Goal: Check status: Check status

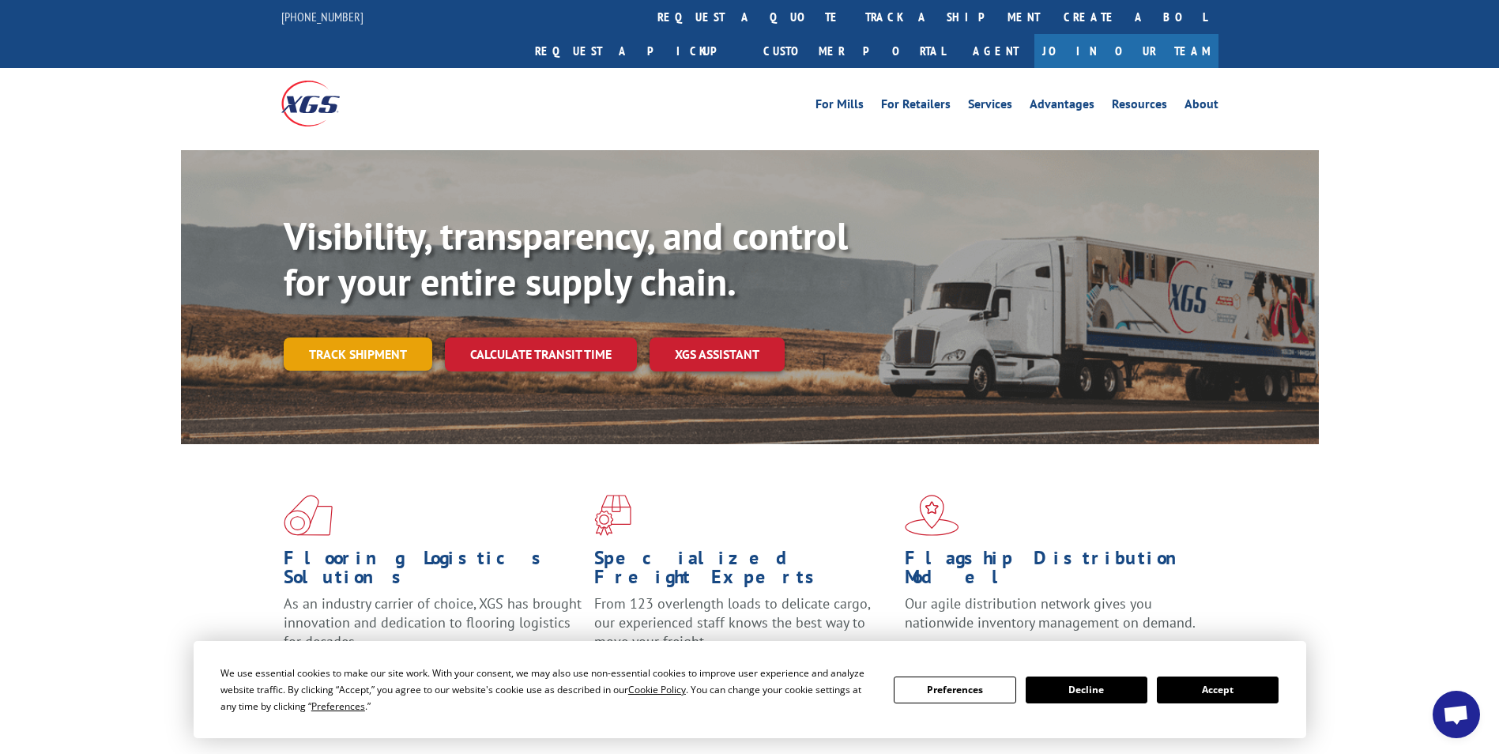
click at [372, 338] on link "Track shipment" at bounding box center [358, 354] width 149 height 33
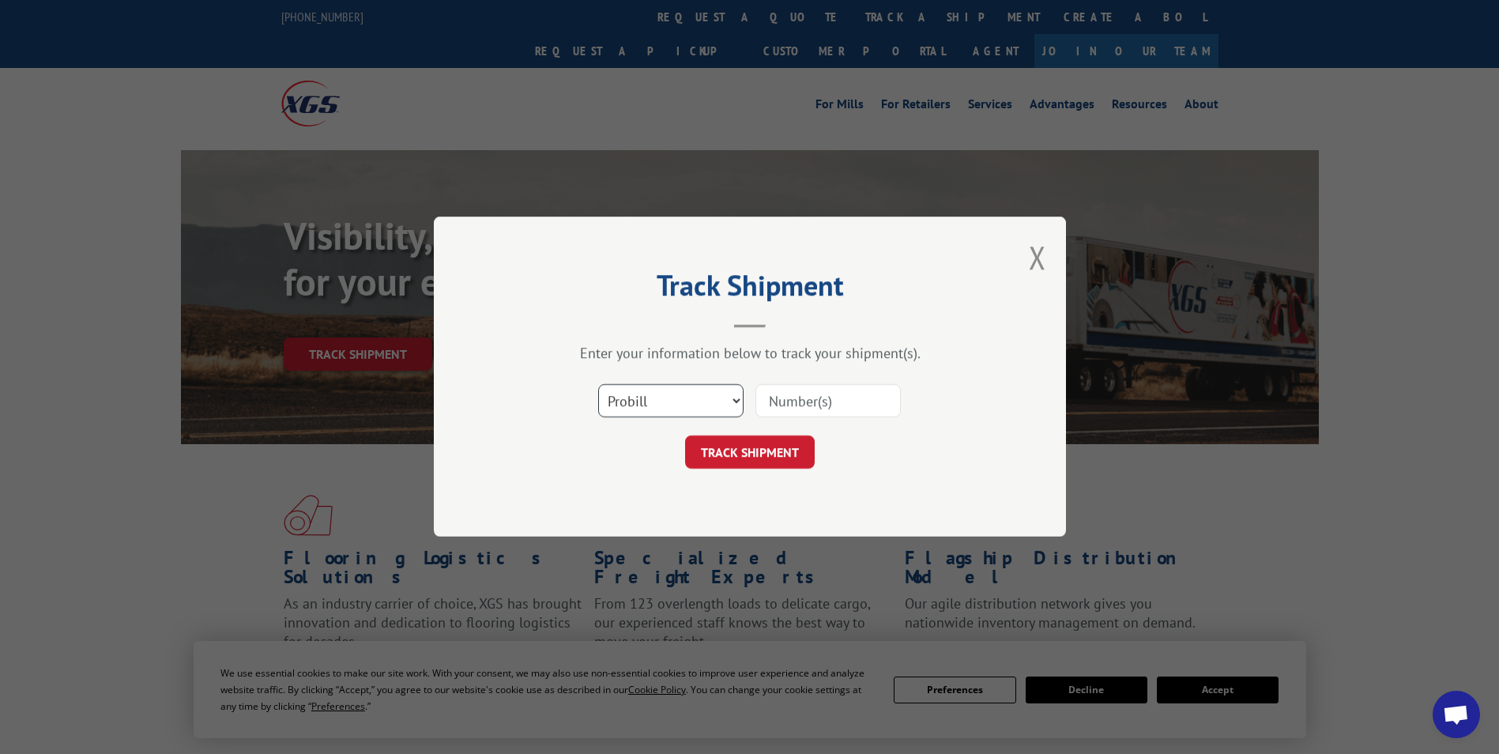
click at [694, 395] on select "Select category... Probill BOL PO" at bounding box center [670, 401] width 145 height 33
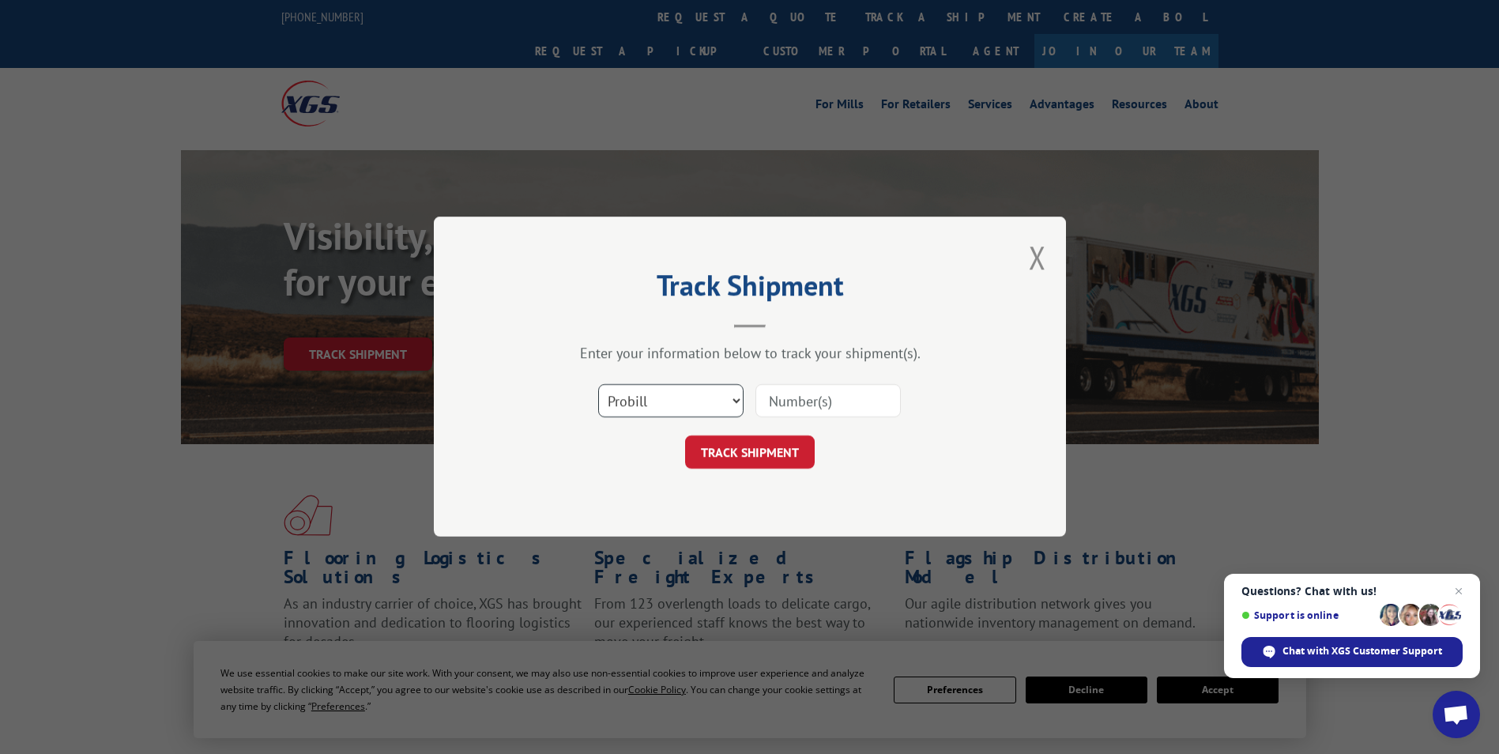
select select "bol"
click at [598, 385] on select "Select category... Probill BOL PO" at bounding box center [670, 401] width 145 height 33
click at [825, 405] on input at bounding box center [828, 401] width 145 height 33
type input "4479936"
click button "TRACK SHIPMENT" at bounding box center [750, 452] width 130 height 33
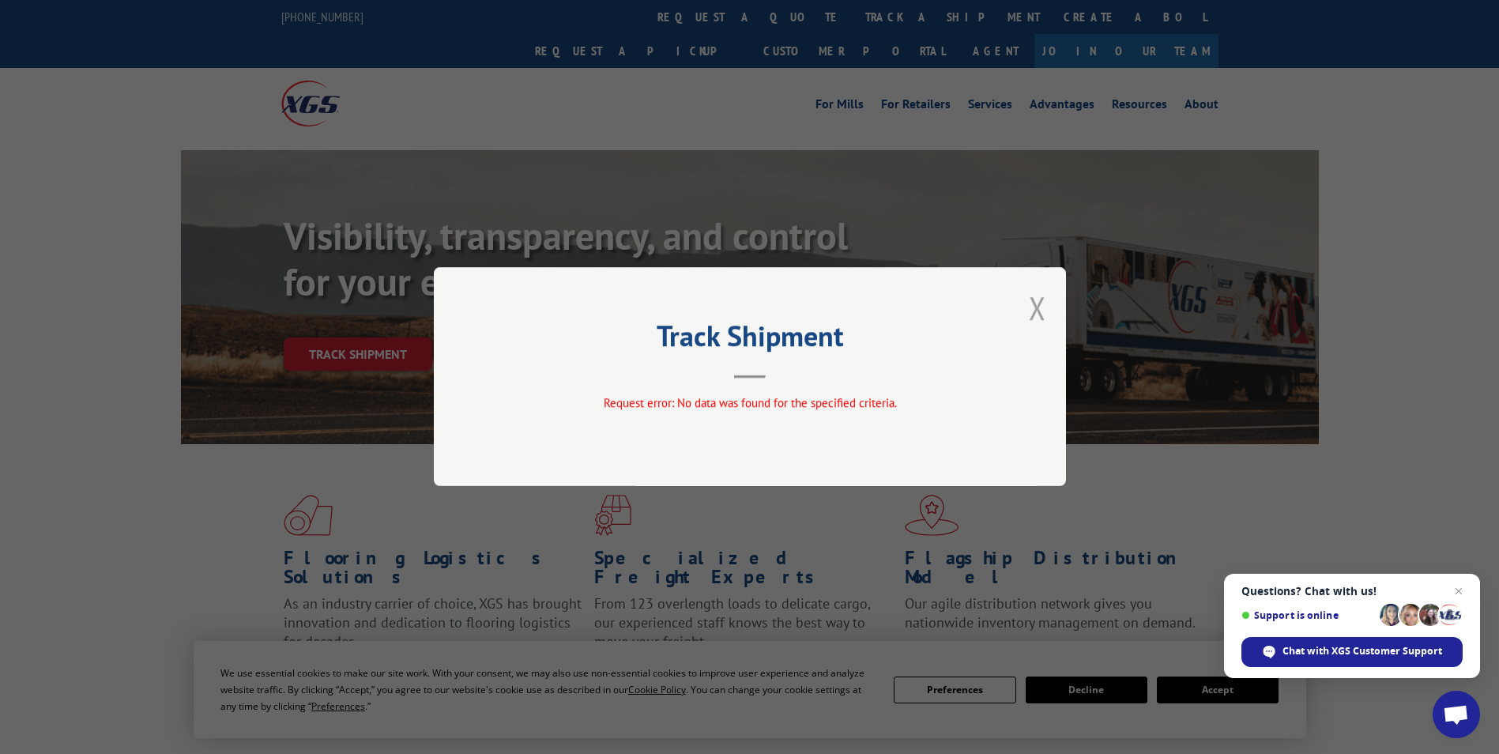
click at [1033, 304] on button "Close modal" at bounding box center [1037, 308] width 17 height 42
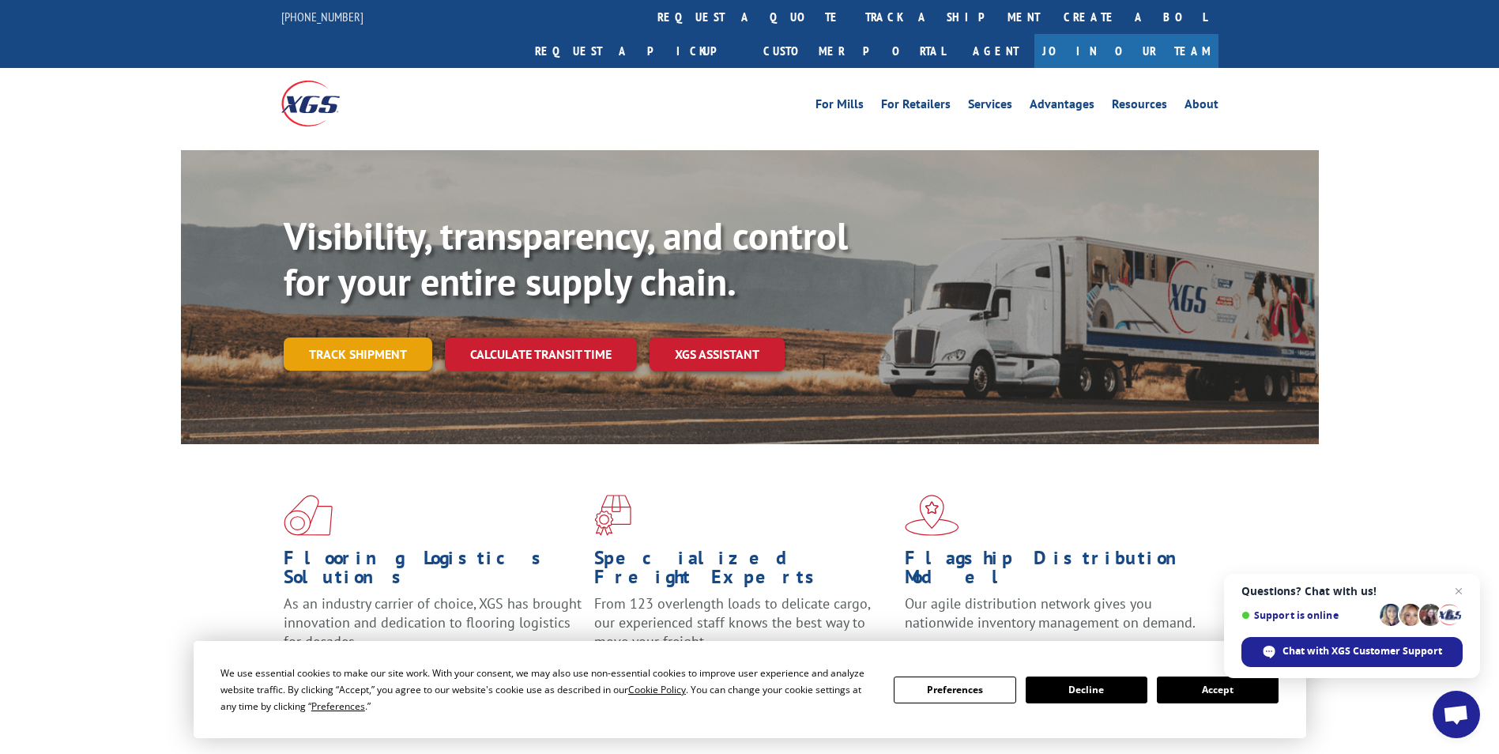
click at [380, 338] on link "Track shipment" at bounding box center [358, 354] width 149 height 33
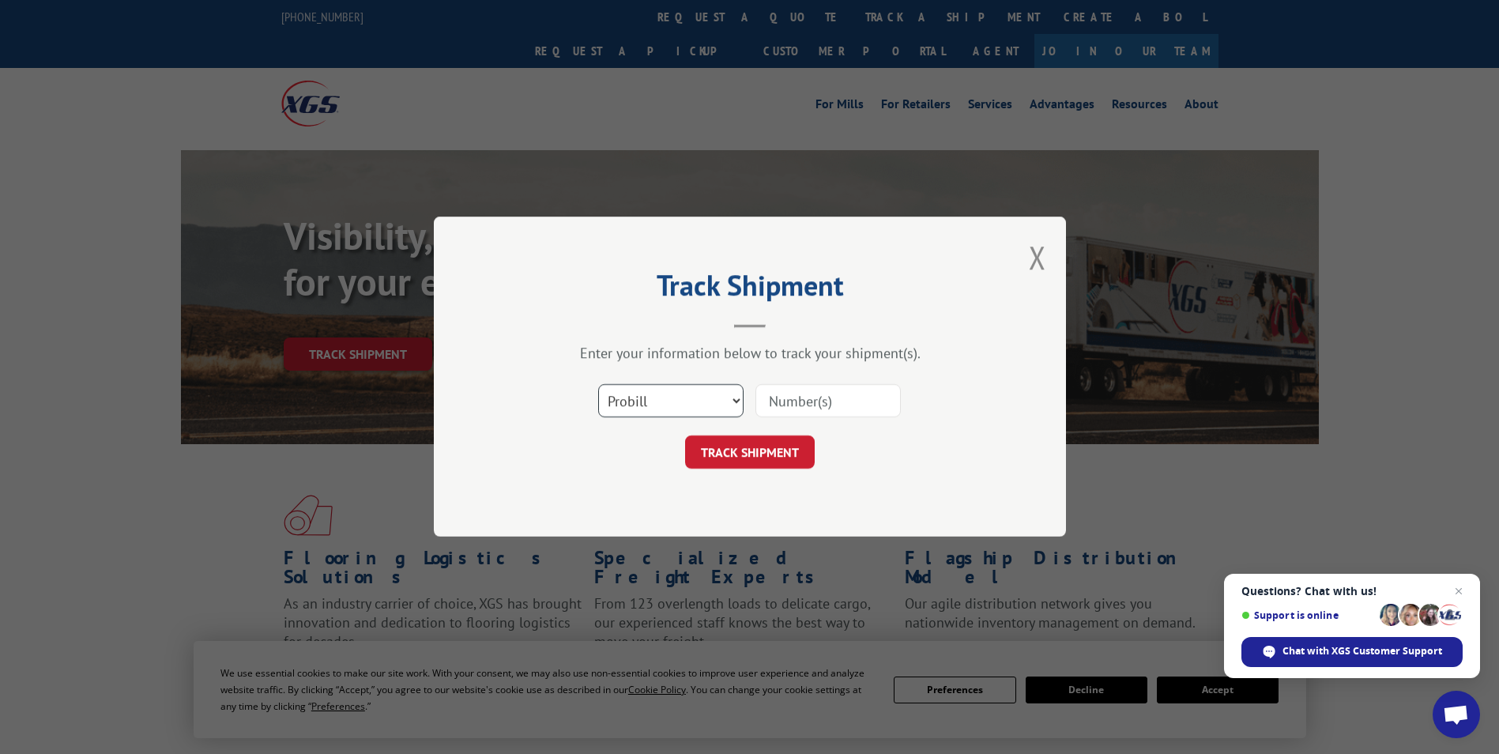
click at [651, 403] on select "Select category... Probill BOL PO" at bounding box center [670, 401] width 145 height 33
select select "bol"
click at [598, 385] on select "Select category... Probill BOL PO" at bounding box center [670, 401] width 145 height 33
click at [801, 399] on input at bounding box center [828, 401] width 145 height 33
type input "447996"
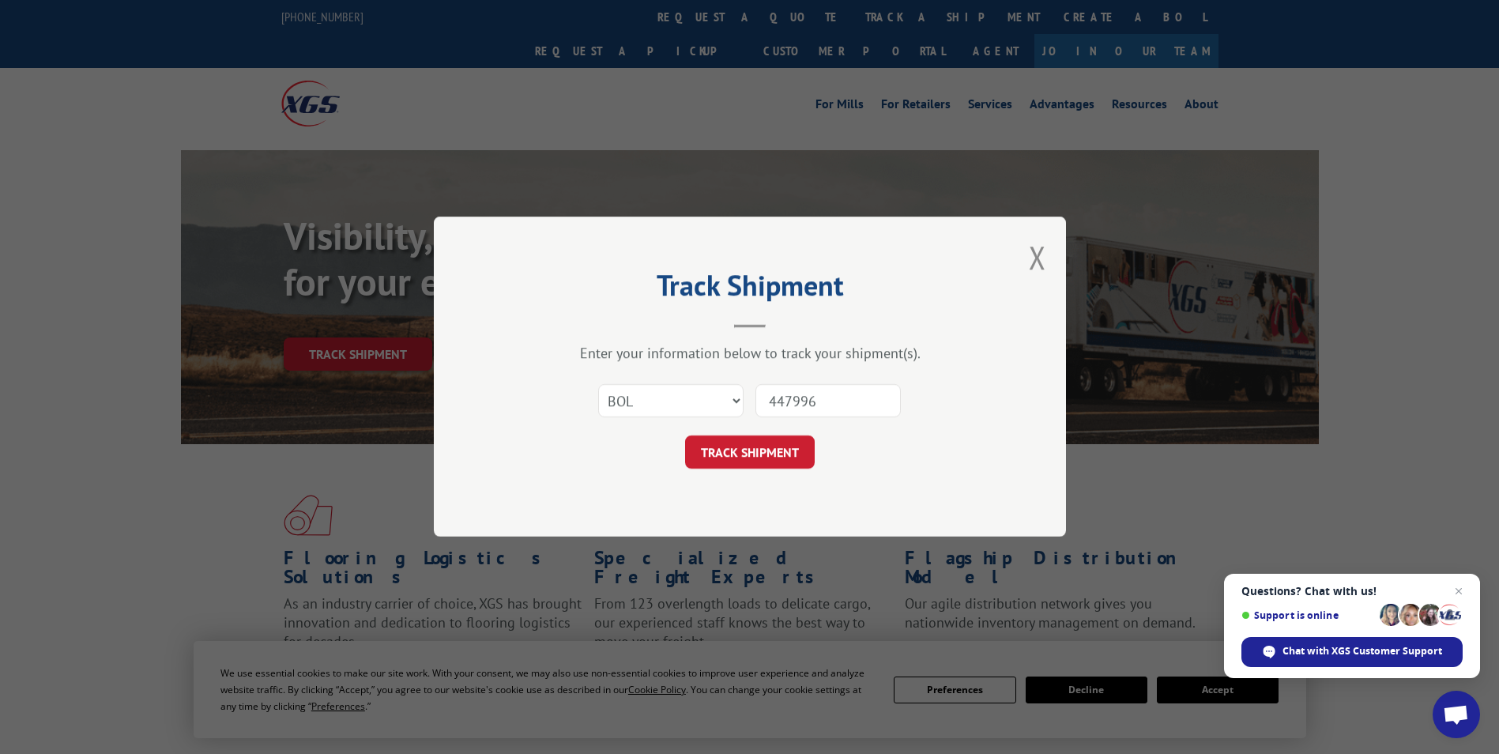
click button "TRACK SHIPMENT" at bounding box center [750, 452] width 130 height 33
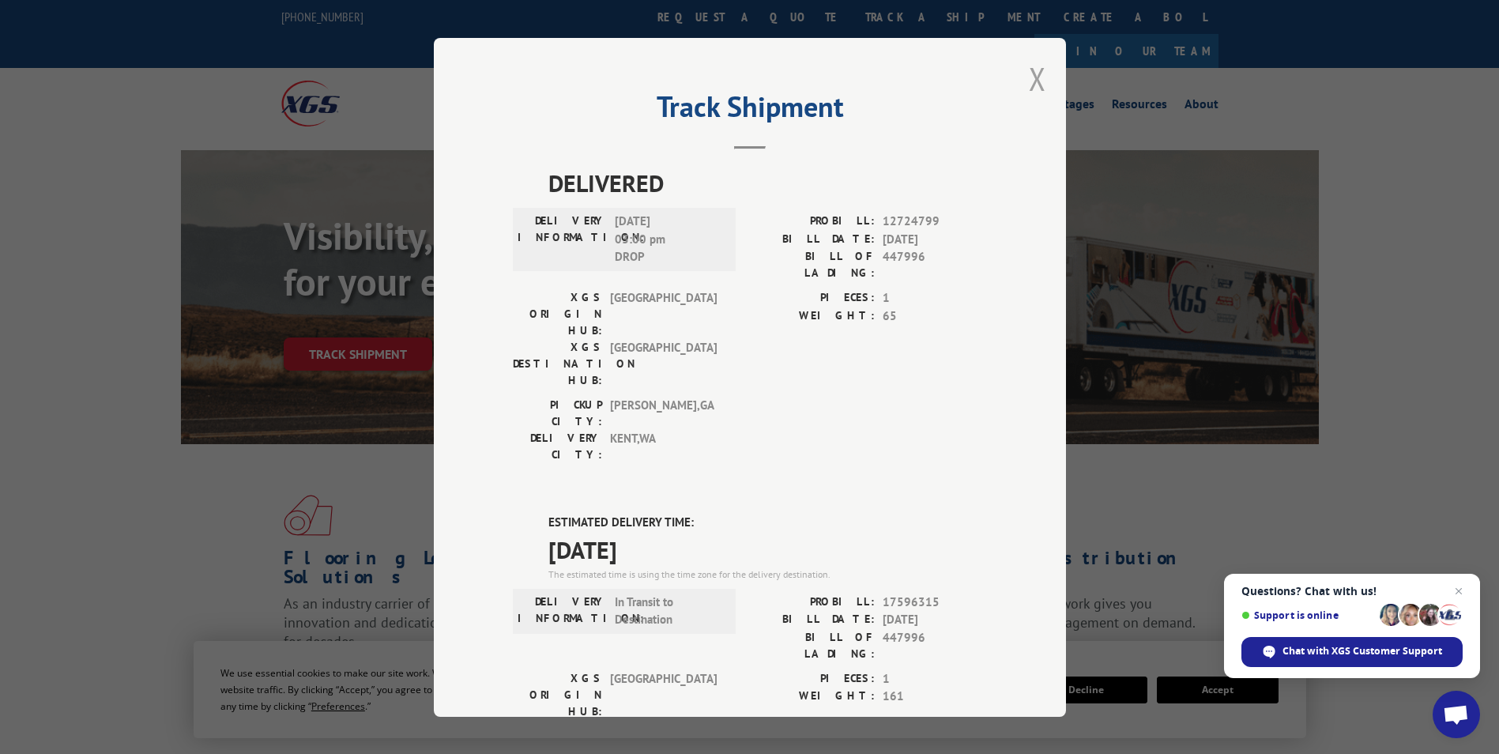
click at [1029, 85] on button "Close modal" at bounding box center [1037, 79] width 17 height 42
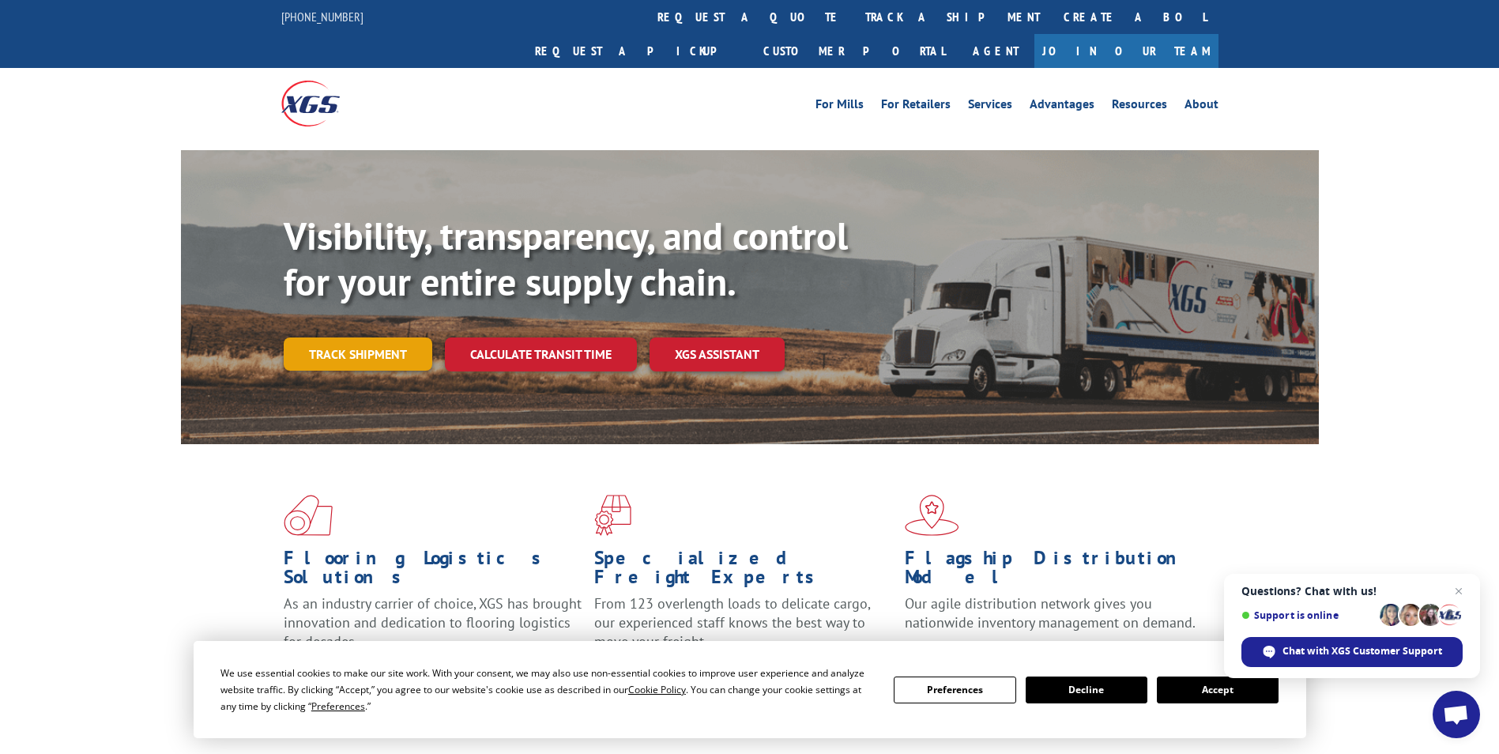
click at [368, 338] on link "Track shipment" at bounding box center [358, 354] width 149 height 33
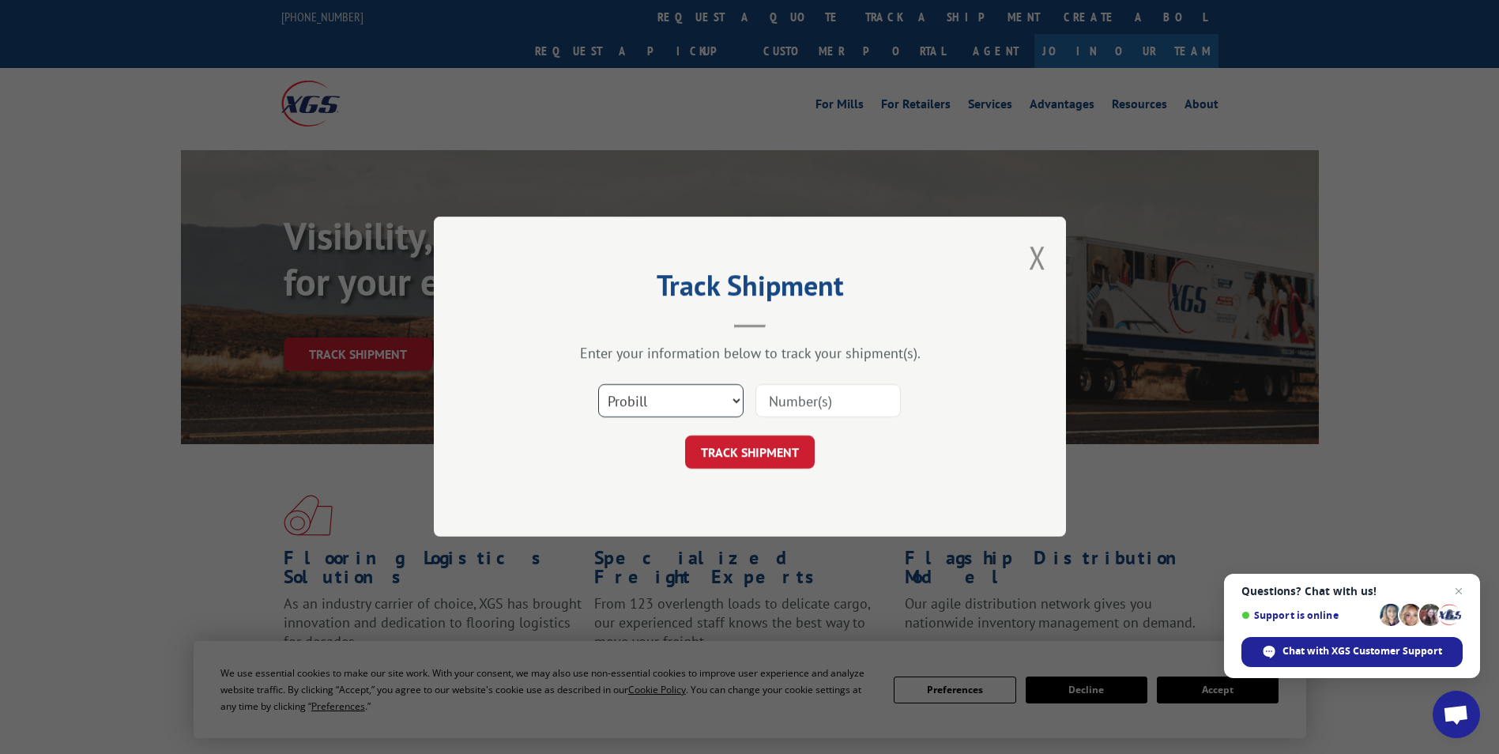
click at [632, 404] on select "Select category... Probill BOL PO" at bounding box center [670, 401] width 145 height 33
select select "bol"
click at [598, 385] on select "Select category... Probill BOL PO" at bounding box center [670, 401] width 145 height 33
click at [843, 394] on input at bounding box center [828, 401] width 145 height 33
type input "6013235"
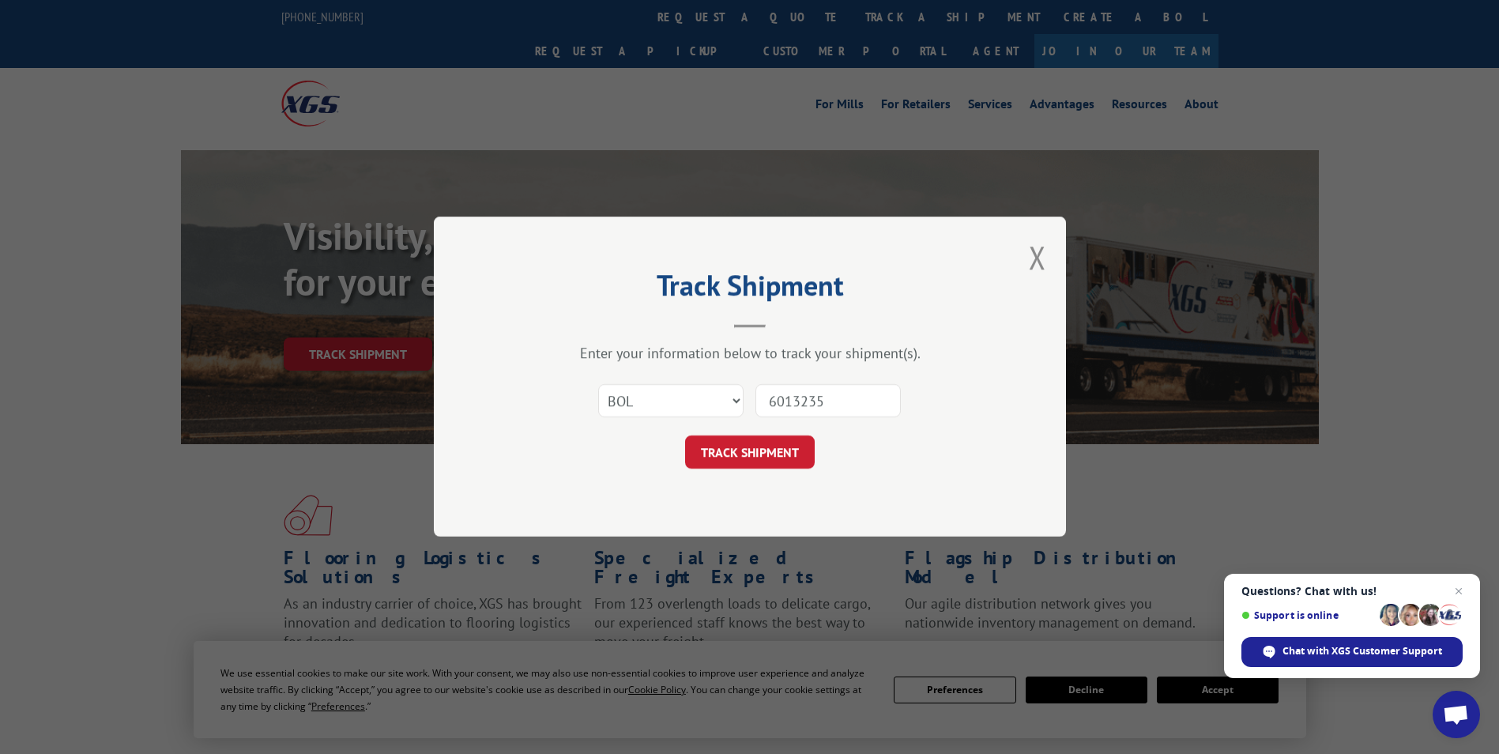
click at [685, 436] on button "TRACK SHIPMENT" at bounding box center [750, 452] width 130 height 33
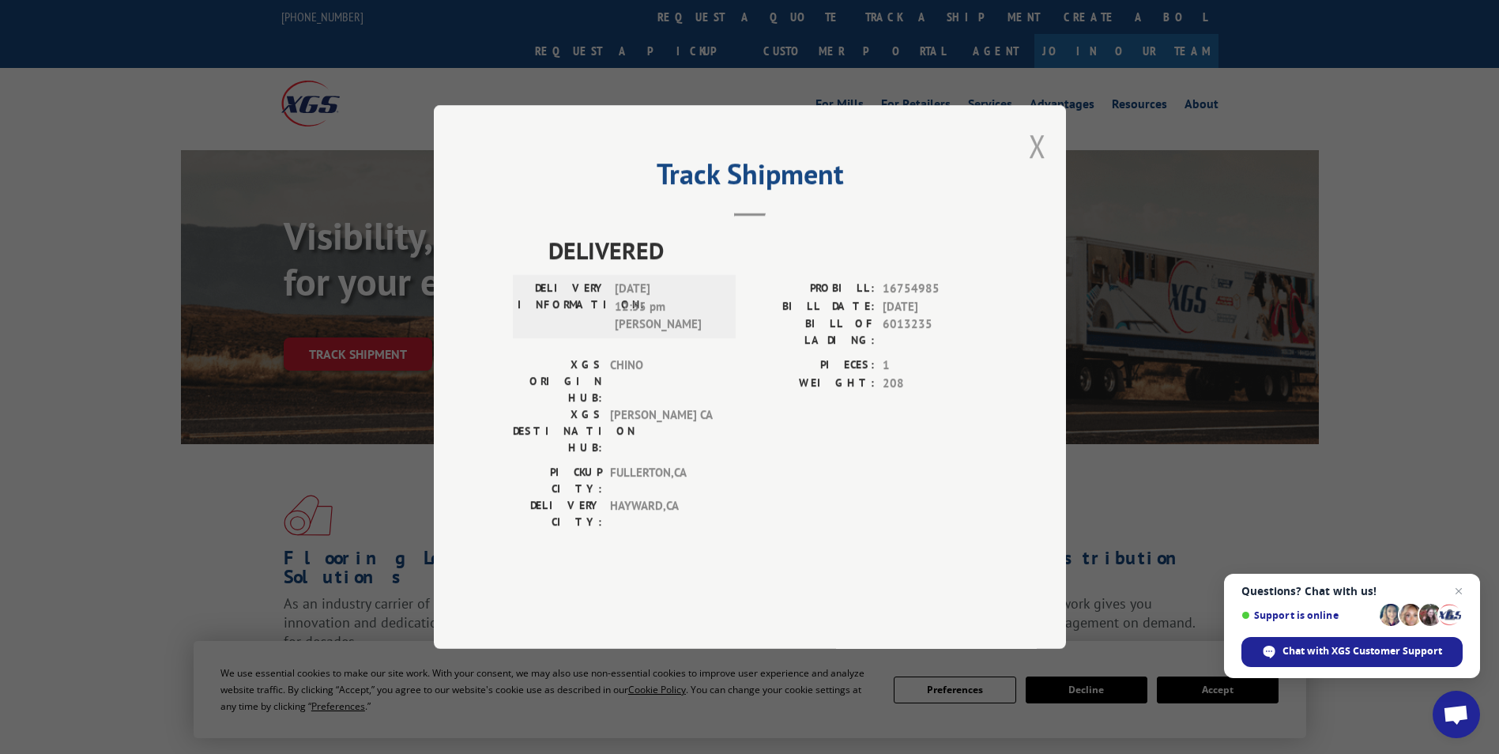
click at [1035, 167] on button "Close modal" at bounding box center [1037, 146] width 17 height 42
